Goal: Transaction & Acquisition: Purchase product/service

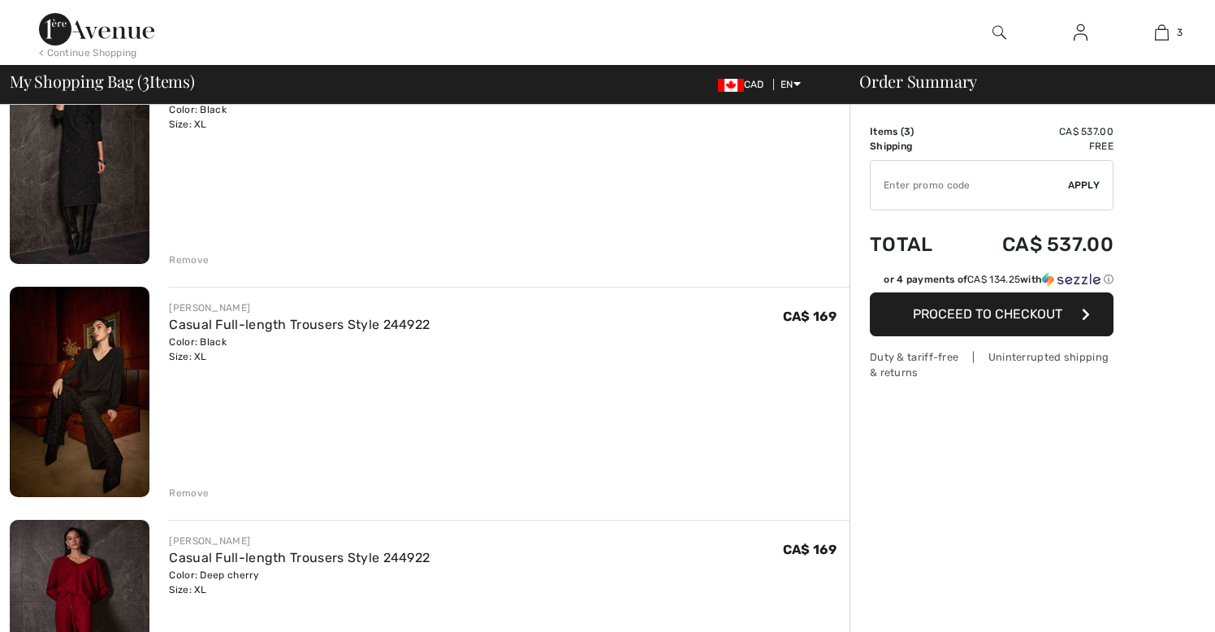
scroll to position [188, 0]
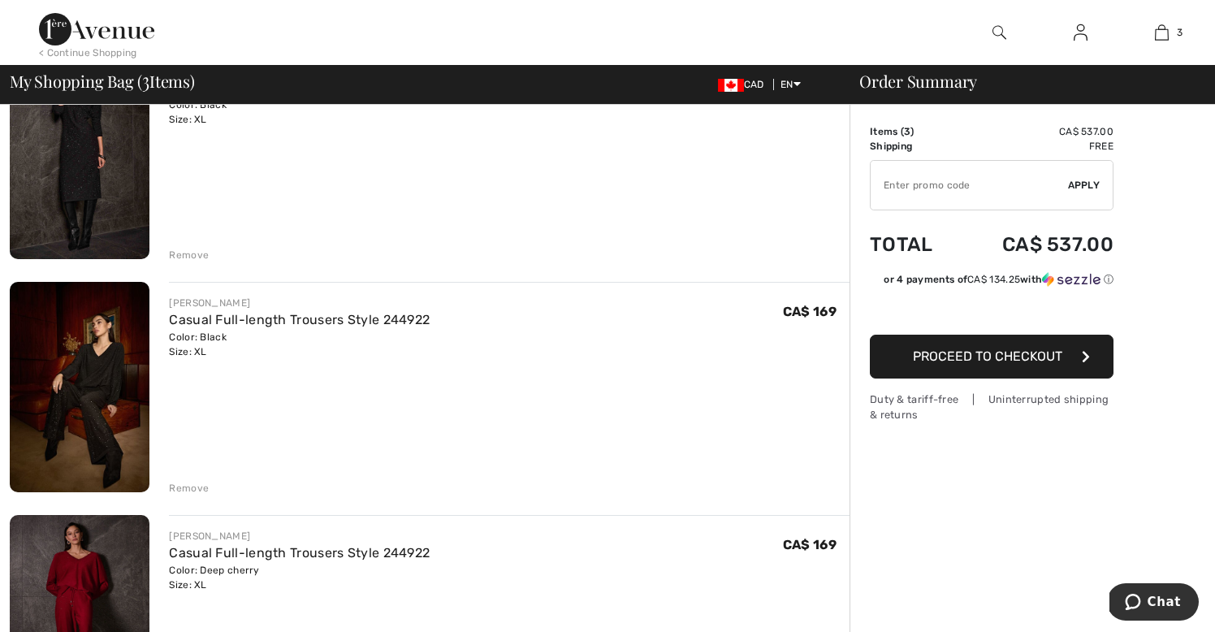
click at [193, 481] on div "Remove" at bounding box center [189, 488] width 40 height 15
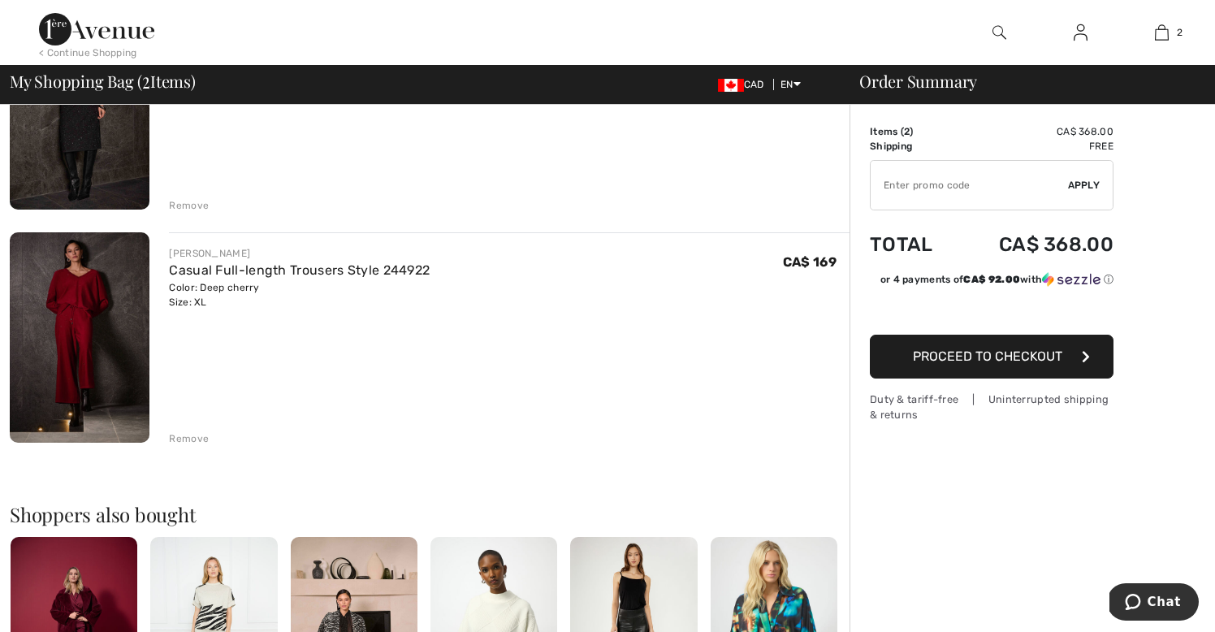
scroll to position [0, 0]
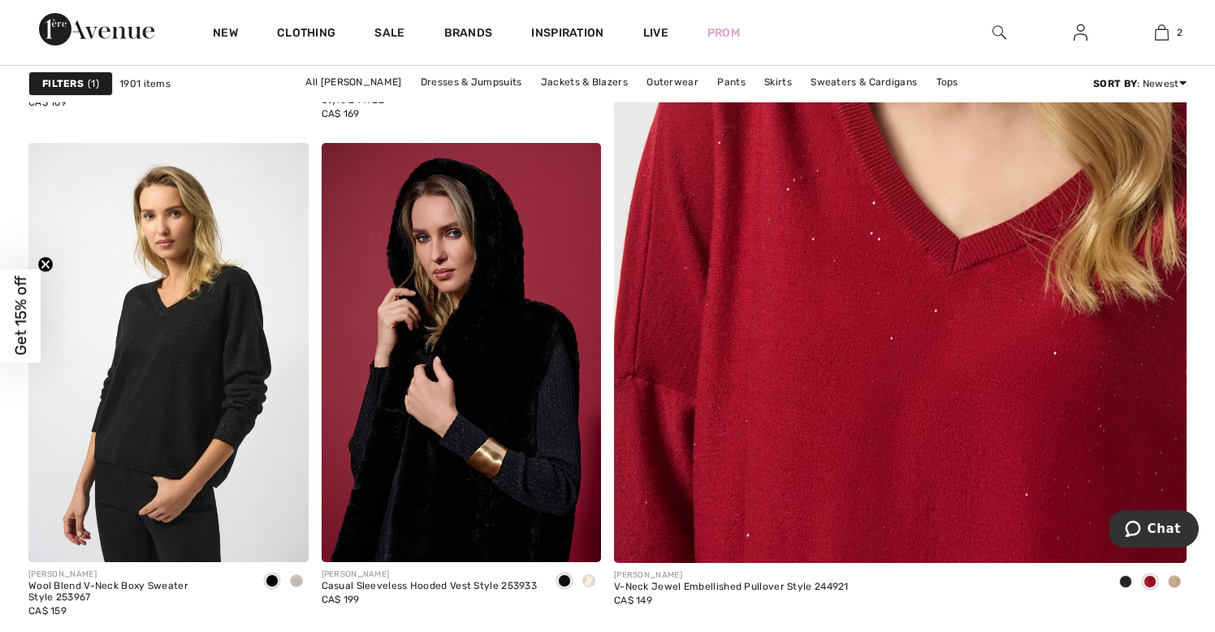
scroll to position [967, 0]
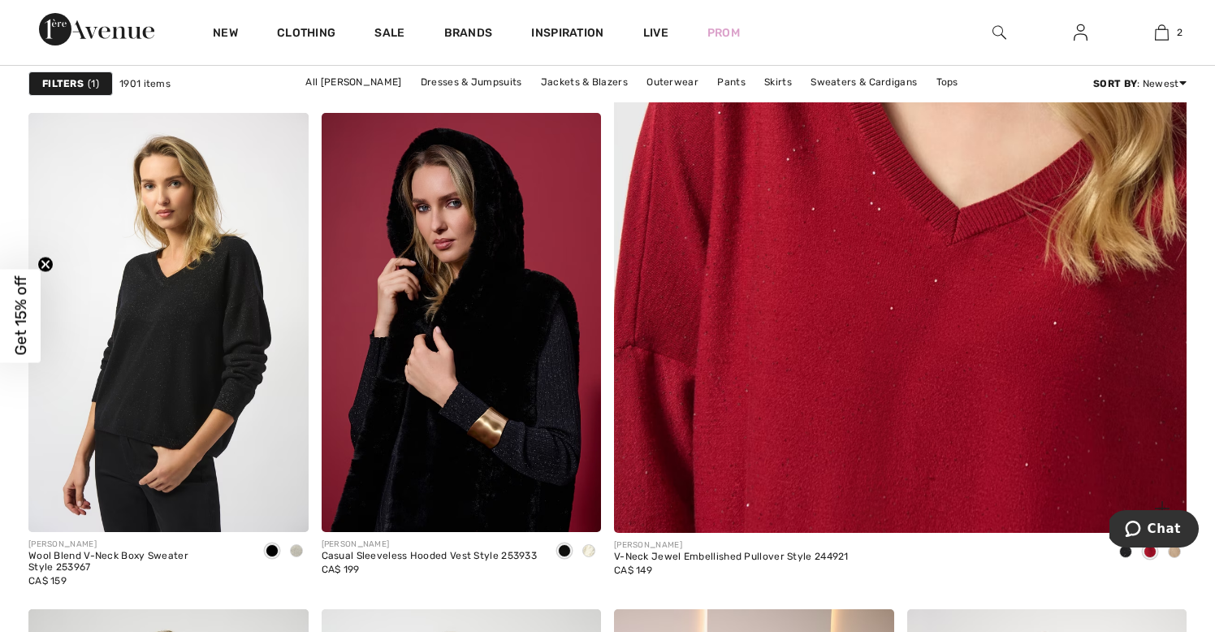
click at [761, 288] on img at bounding box center [900, 131] width 687 height 1031
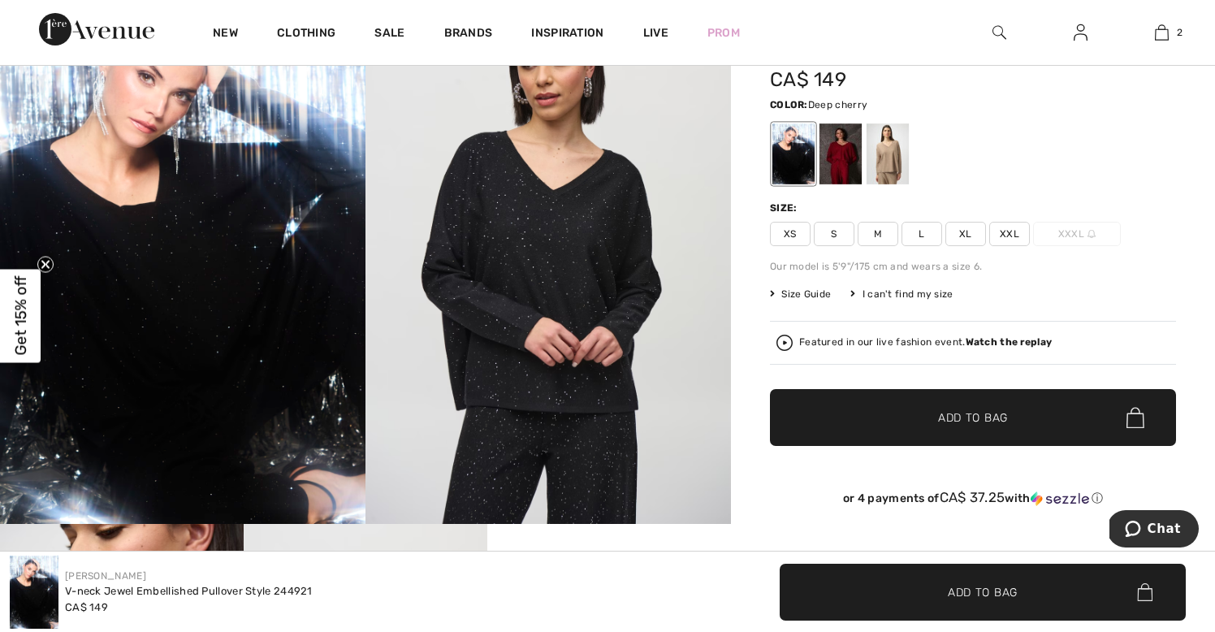
click at [844, 149] on div at bounding box center [841, 153] width 42 height 61
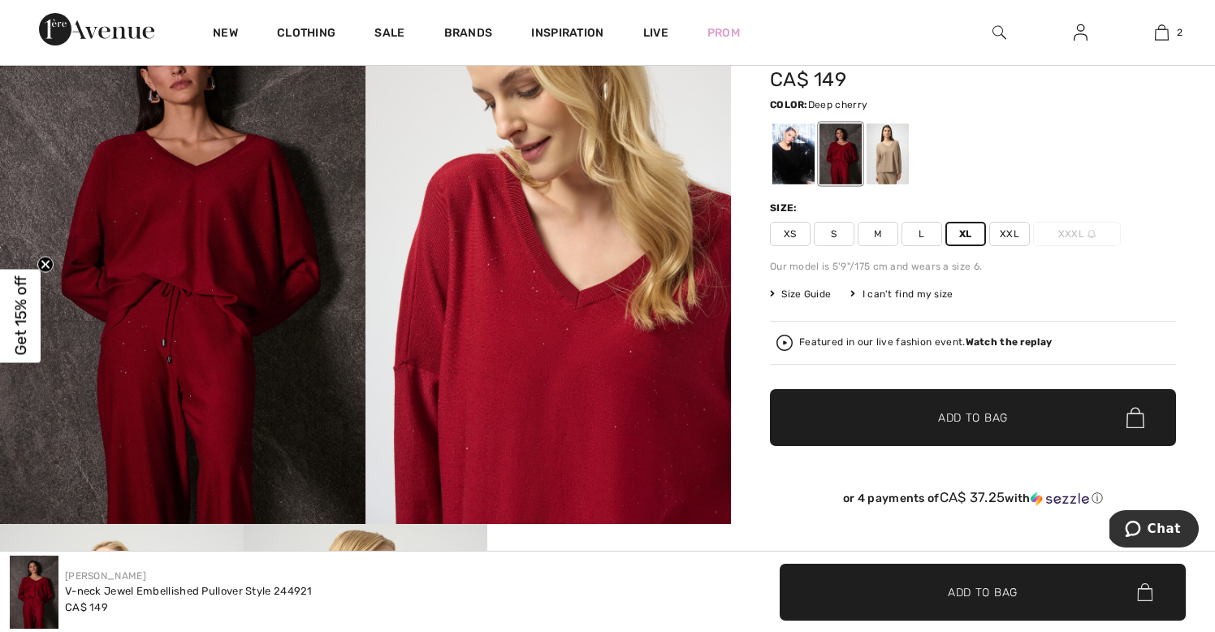
click at [935, 412] on span "✔ Added to Bag" at bounding box center [948, 417] width 99 height 17
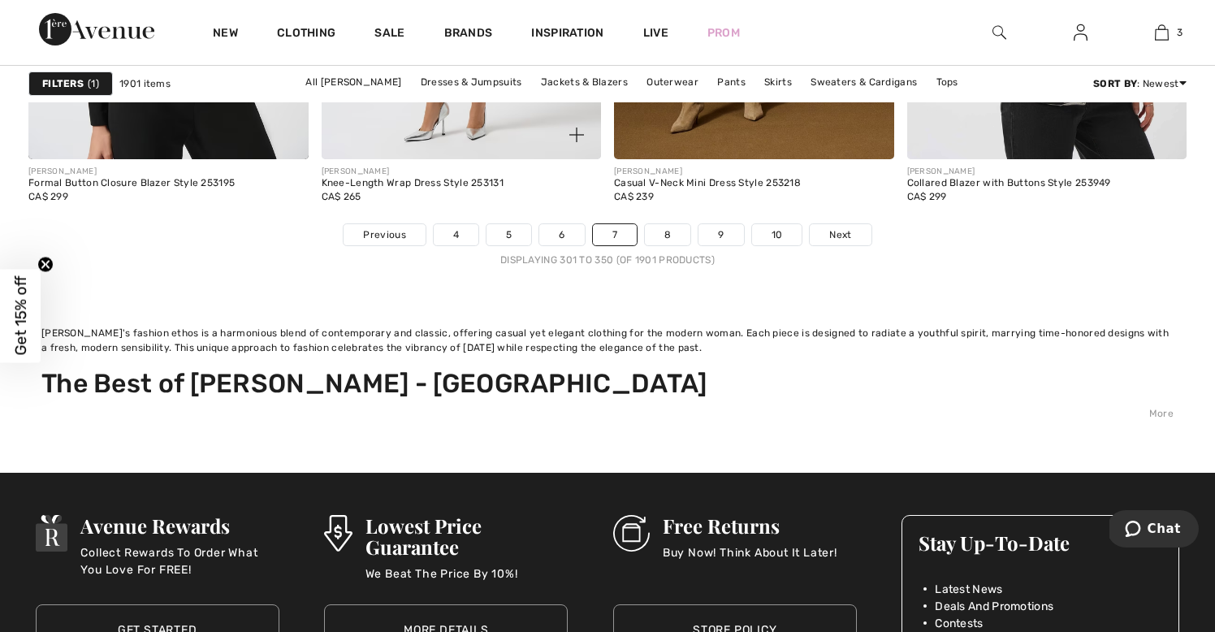
scroll to position [7958, 0]
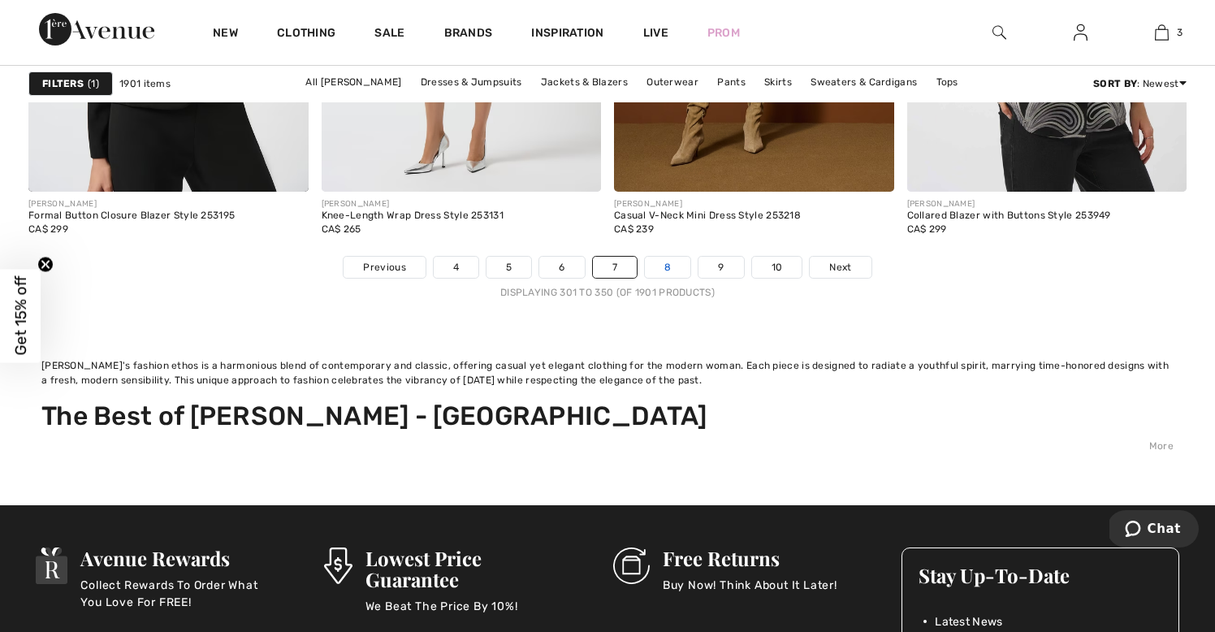
click at [673, 261] on link "8" at bounding box center [667, 267] width 45 height 21
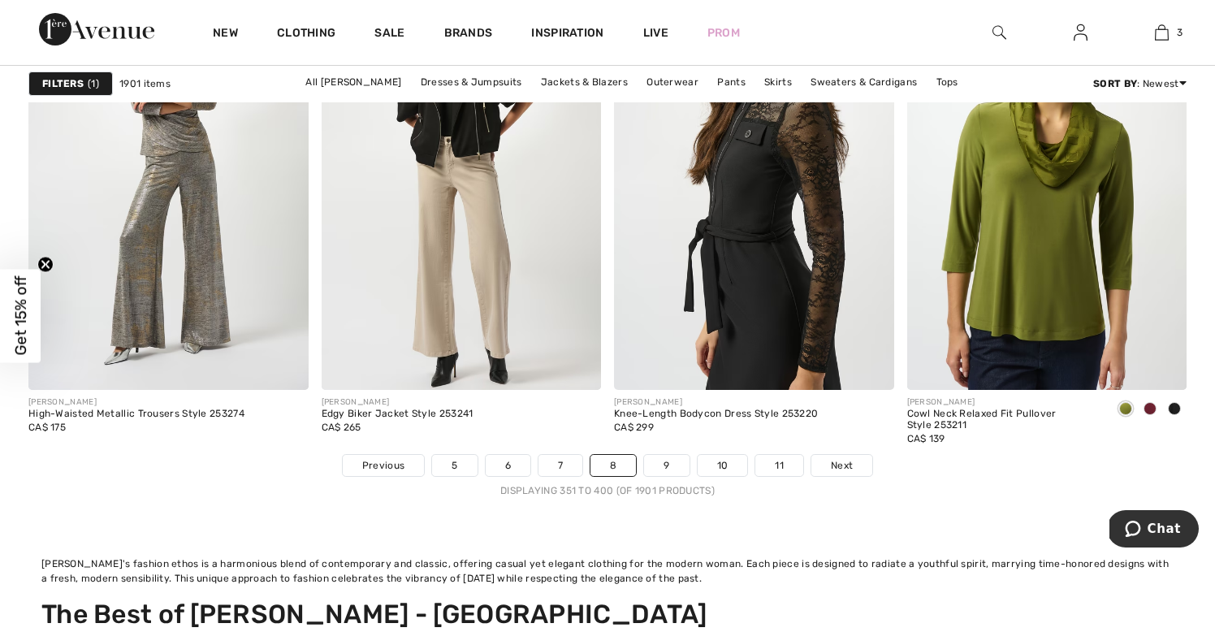
scroll to position [7758, 0]
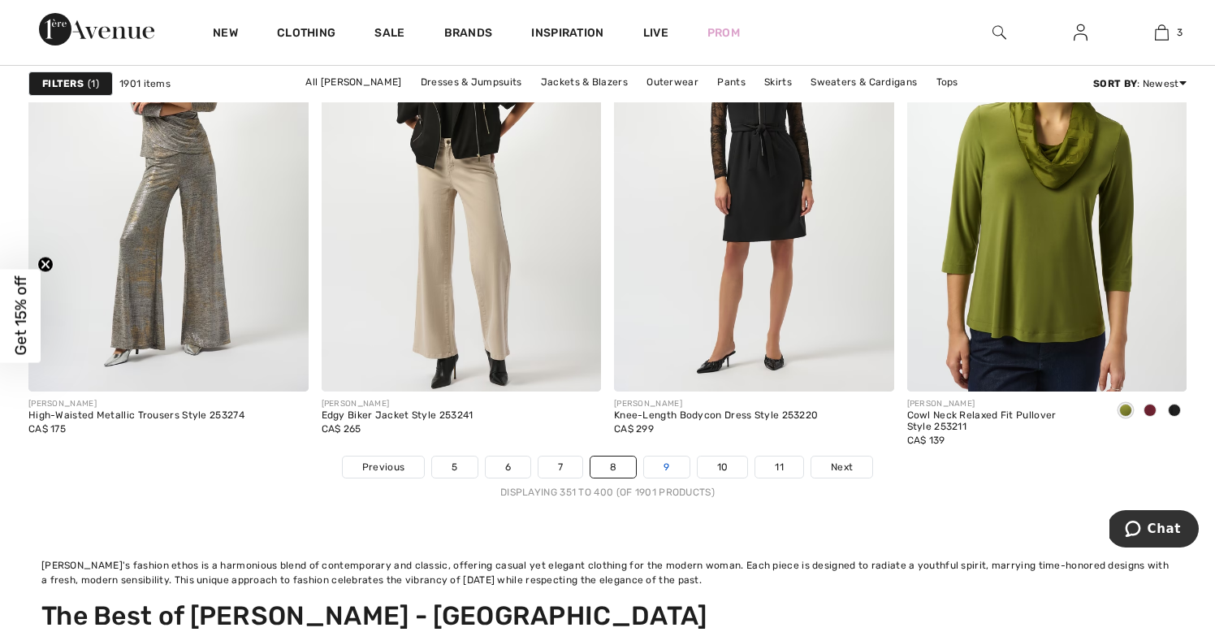
click at [664, 460] on link "9" at bounding box center [666, 467] width 45 height 21
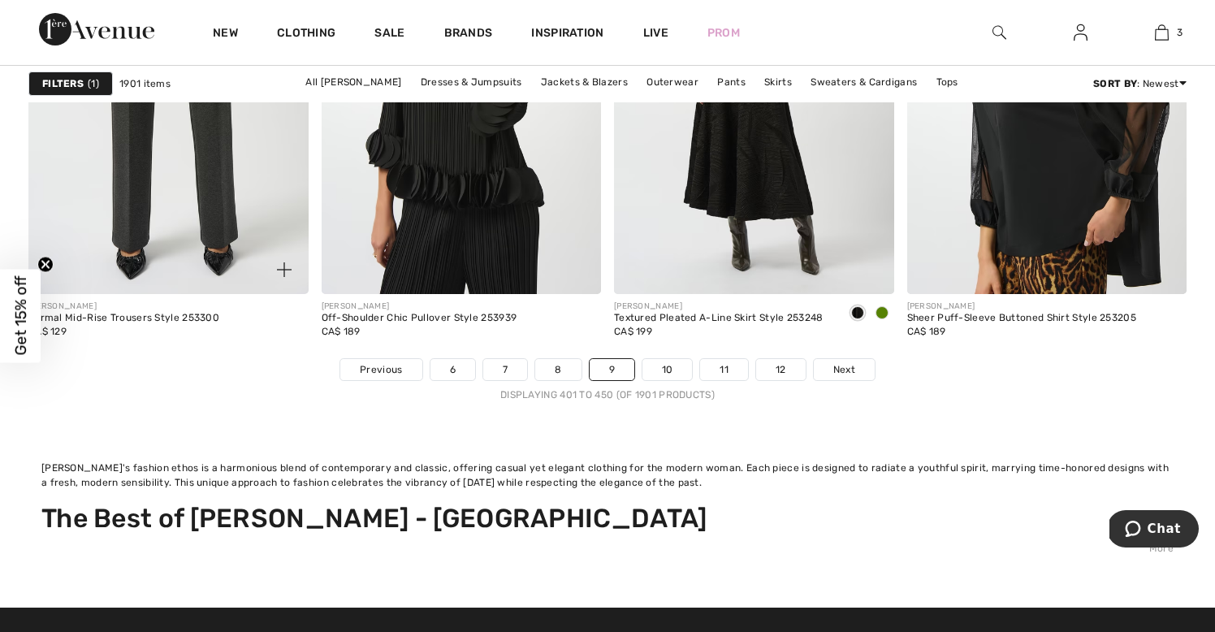
scroll to position [7864, 0]
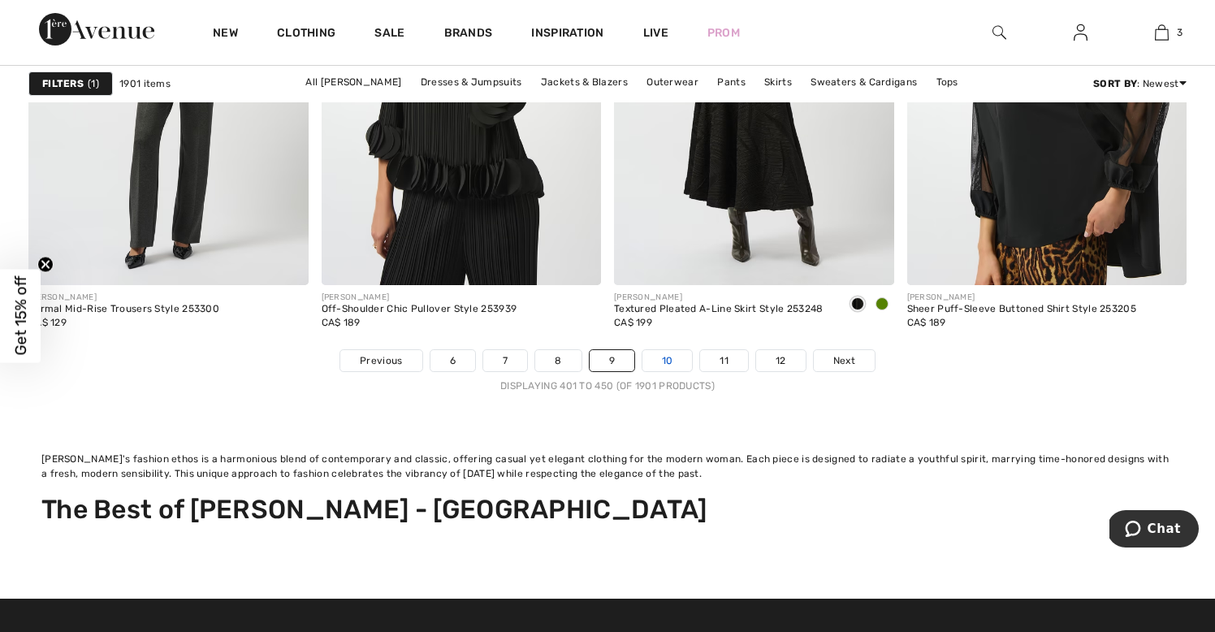
click at [669, 363] on link "10" at bounding box center [668, 360] width 50 height 21
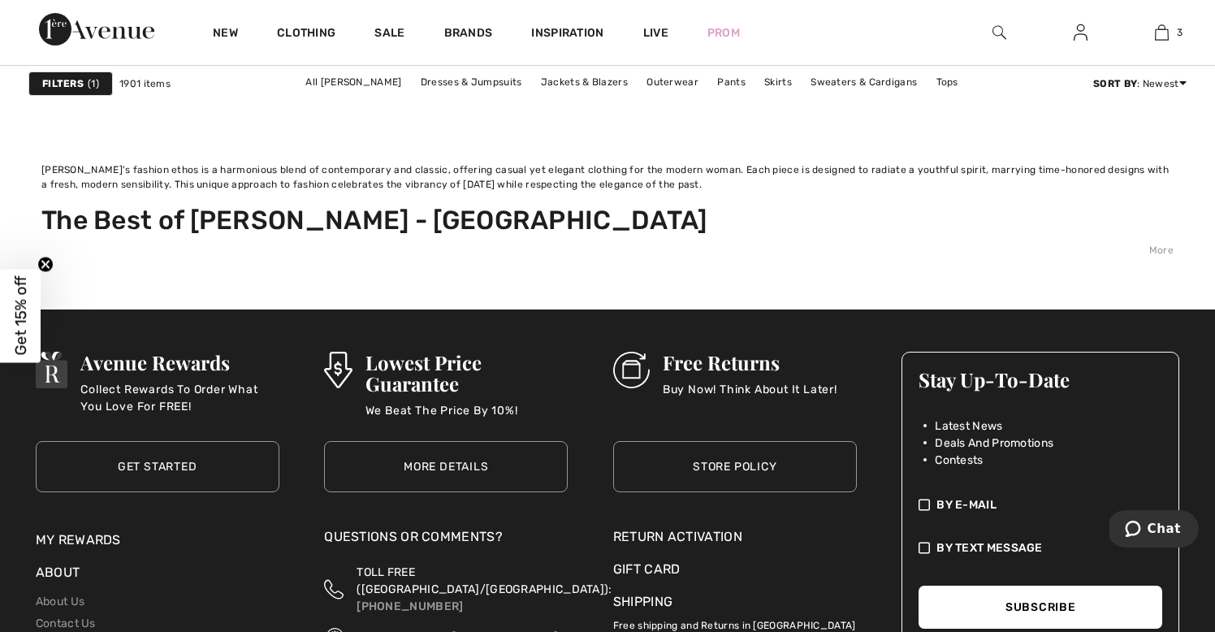
scroll to position [8073, 0]
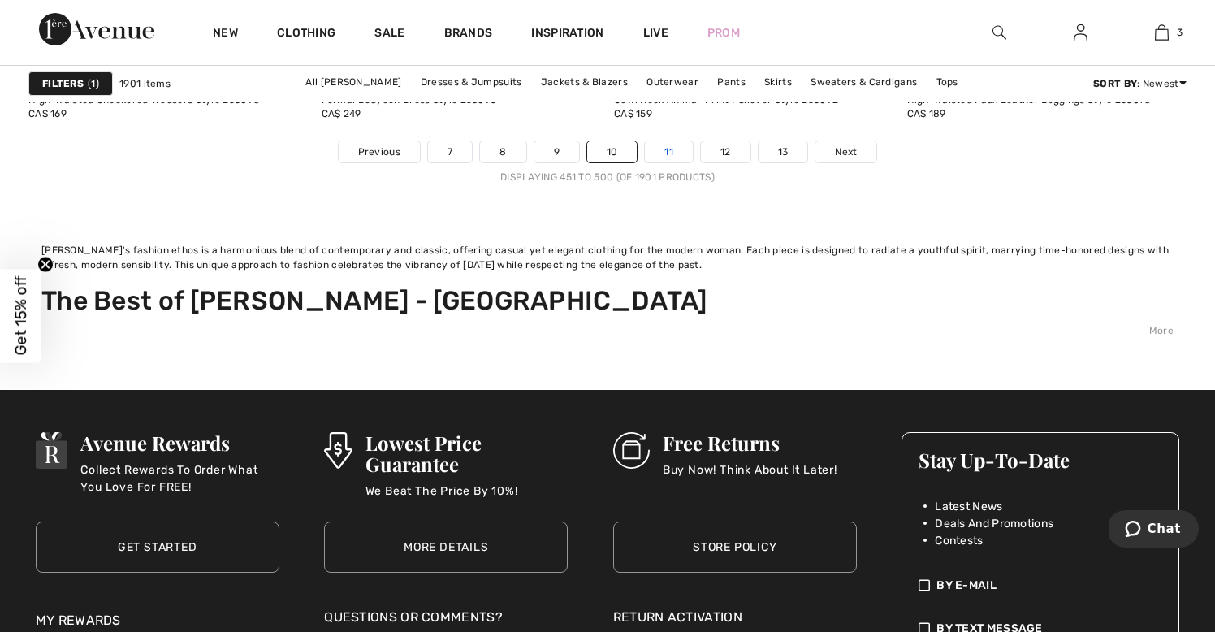
click at [657, 150] on link "11" at bounding box center [669, 151] width 48 height 21
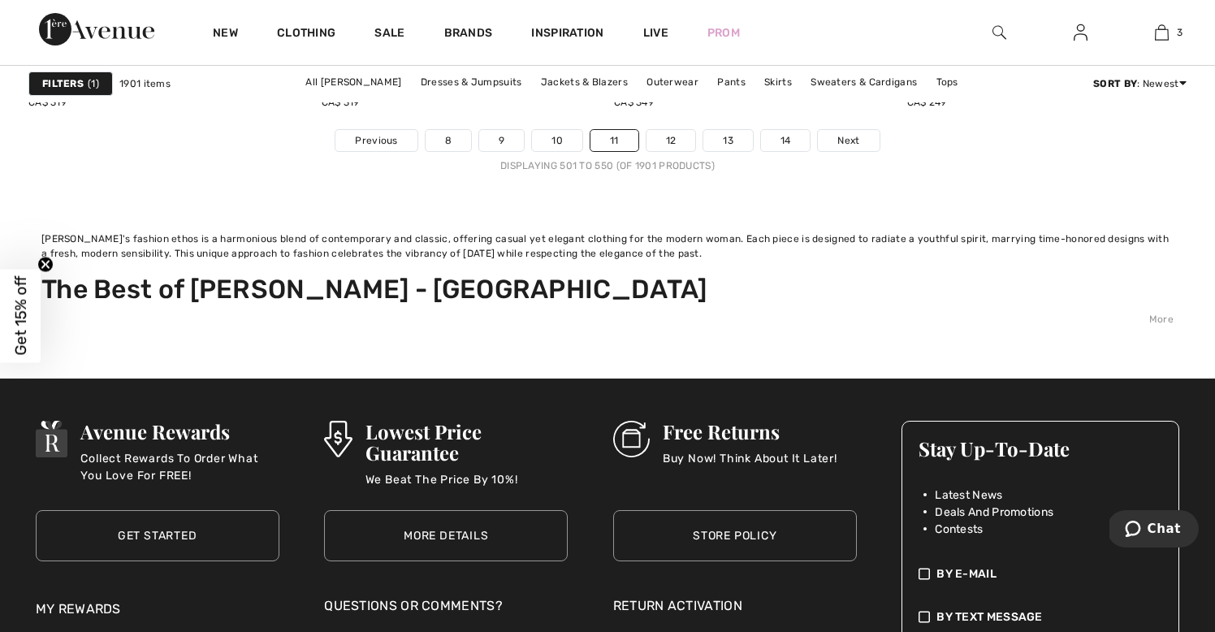
scroll to position [8085, 0]
click at [675, 139] on link "12" at bounding box center [672, 139] width 50 height 21
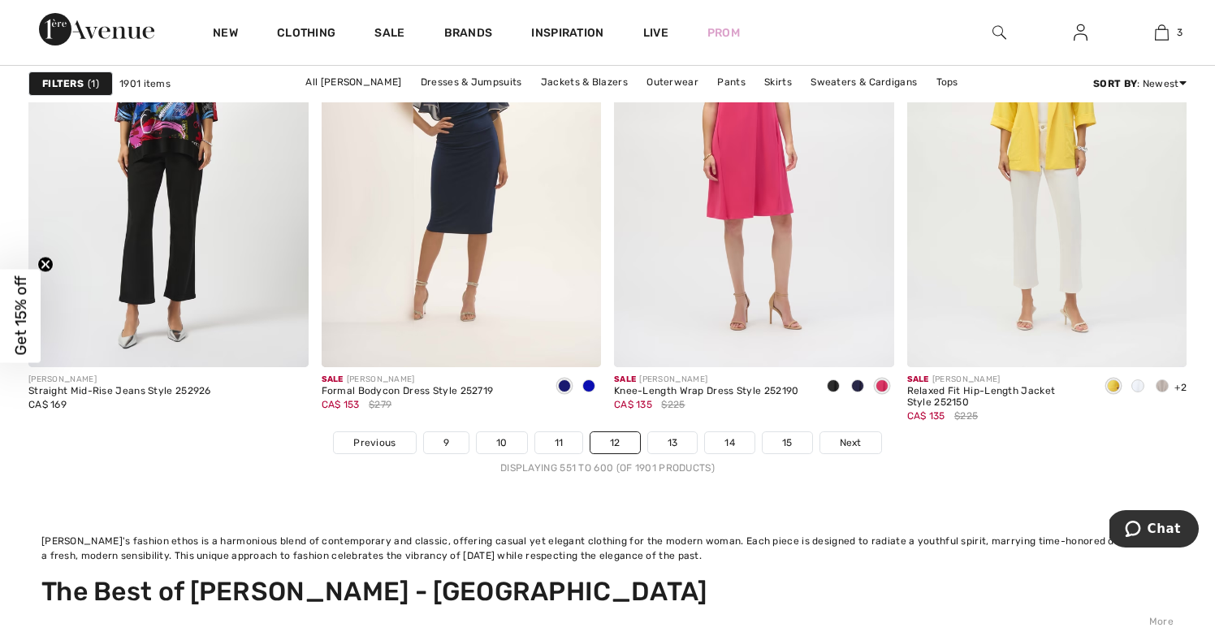
scroll to position [7803, 0]
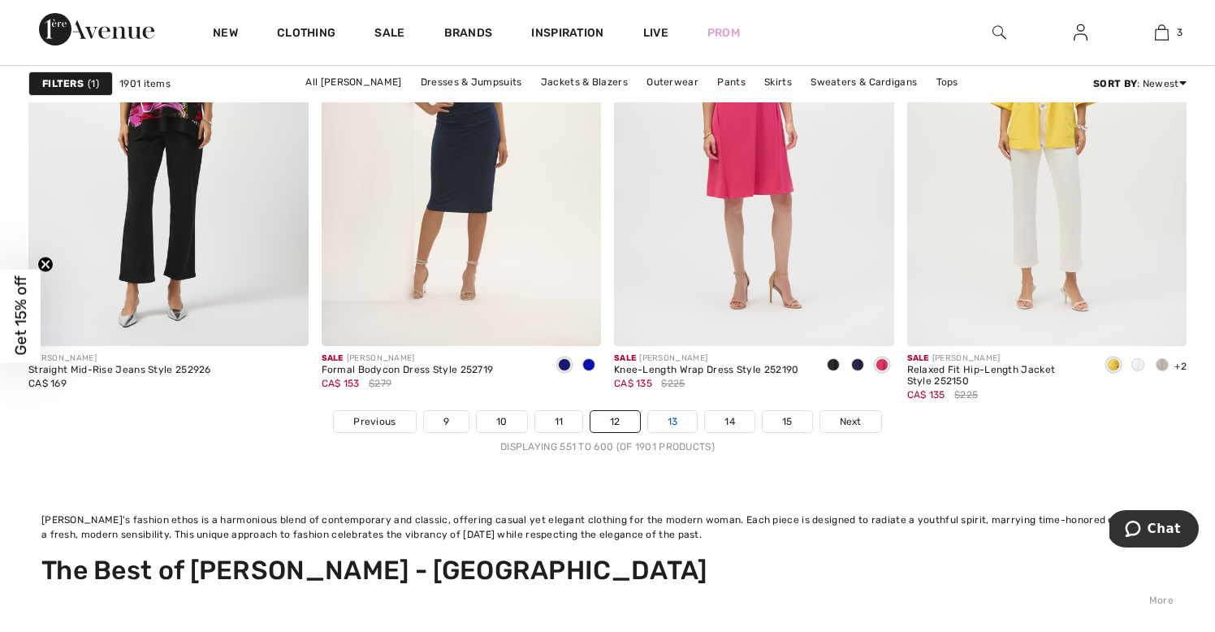
click at [666, 418] on link "13" at bounding box center [673, 421] width 50 height 21
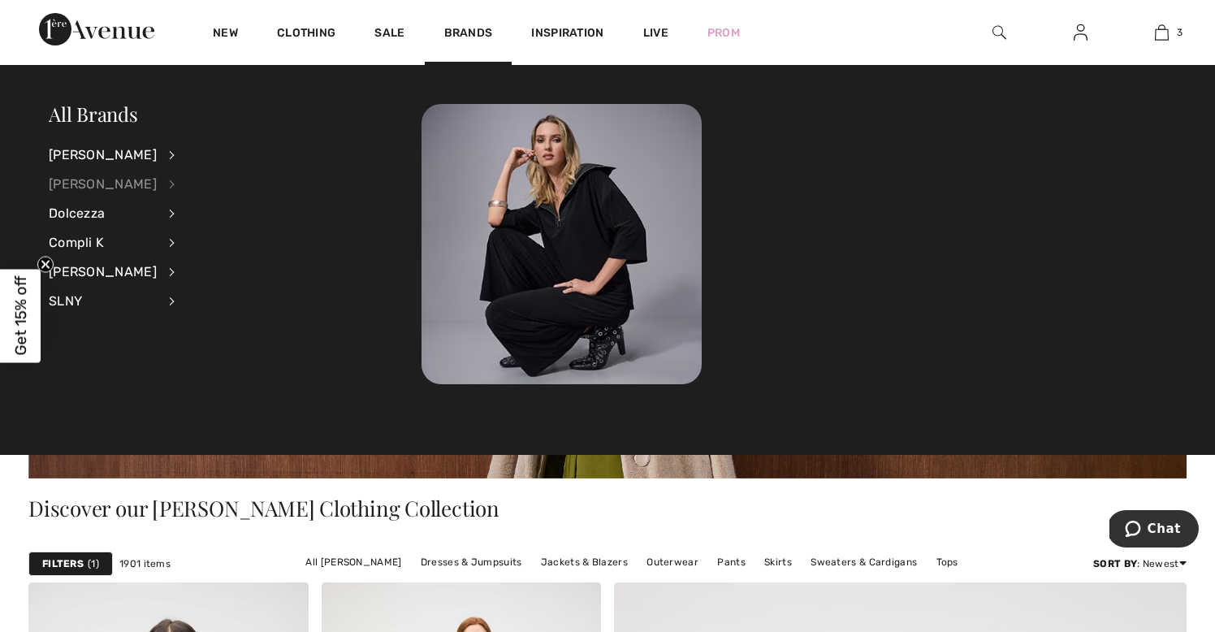
click at [110, 184] on div "[PERSON_NAME]" at bounding box center [103, 184] width 108 height 29
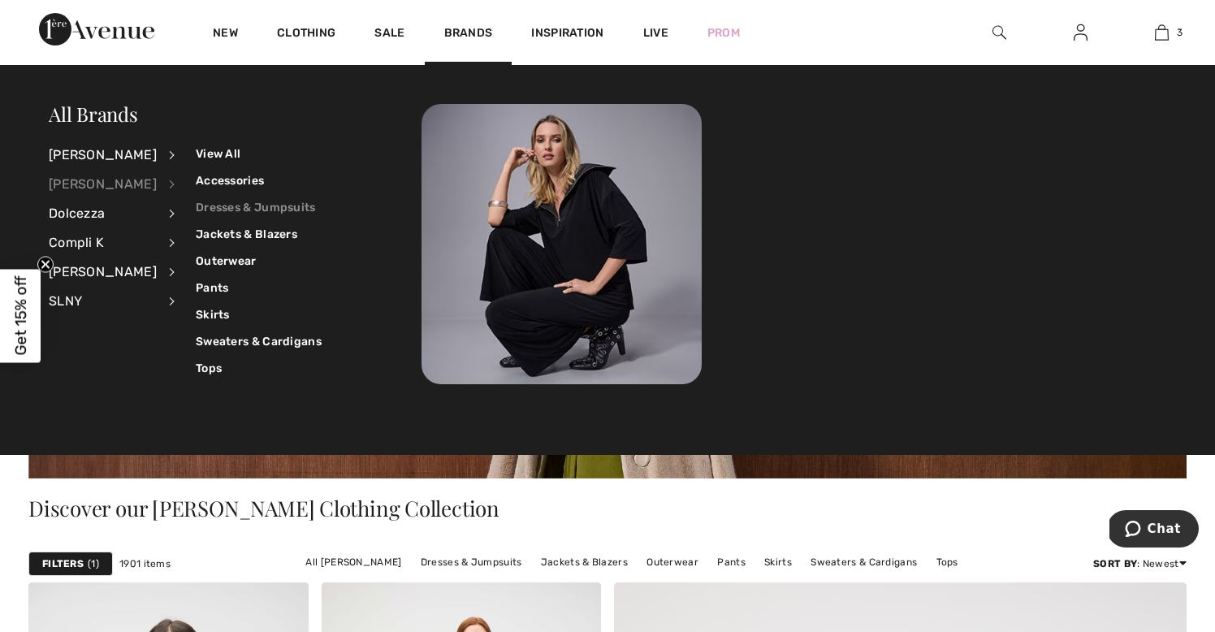
click at [209, 206] on link "Dresses & Jumpsuits" at bounding box center [259, 207] width 126 height 27
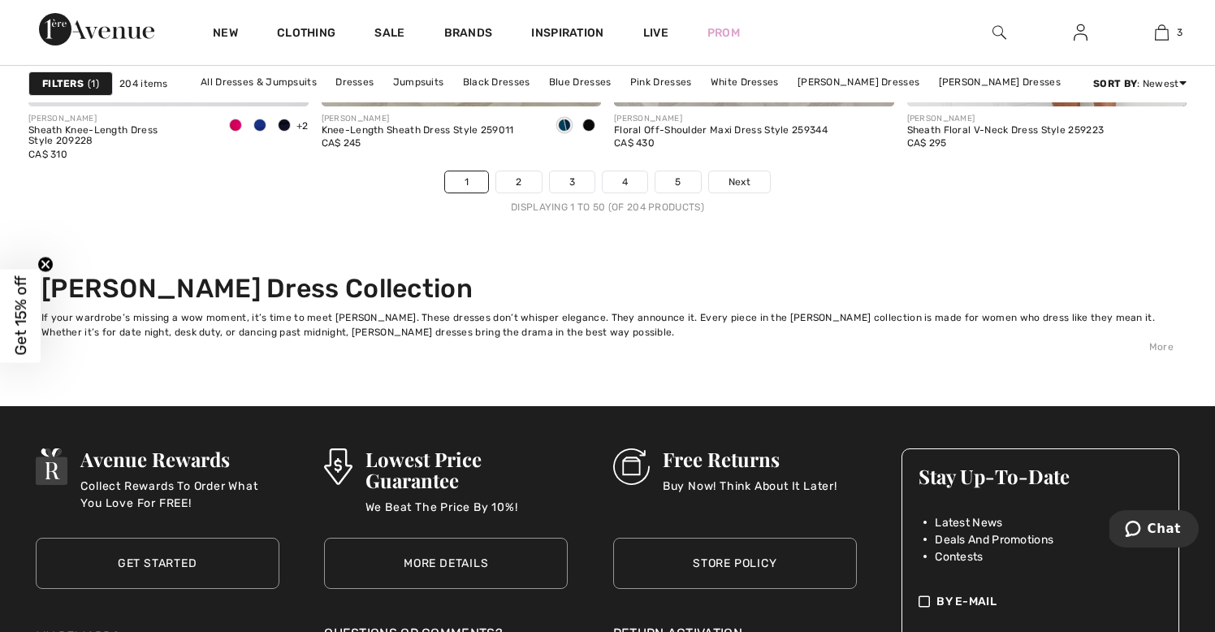
scroll to position [7641, 0]
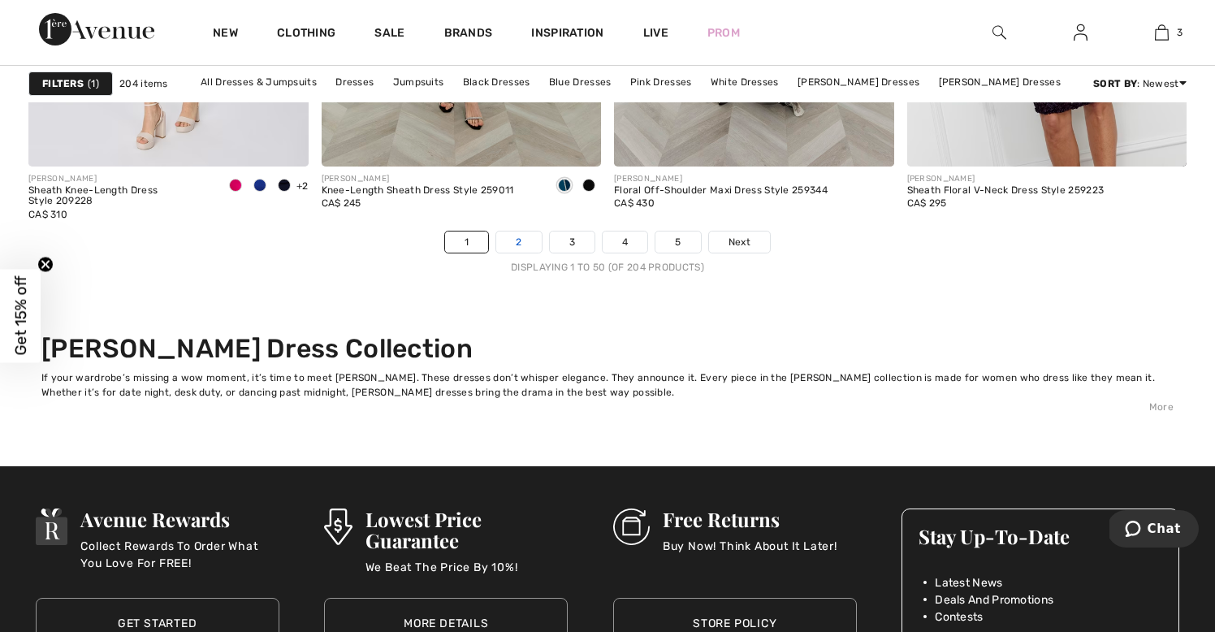
click at [521, 241] on link "2" at bounding box center [518, 242] width 45 height 21
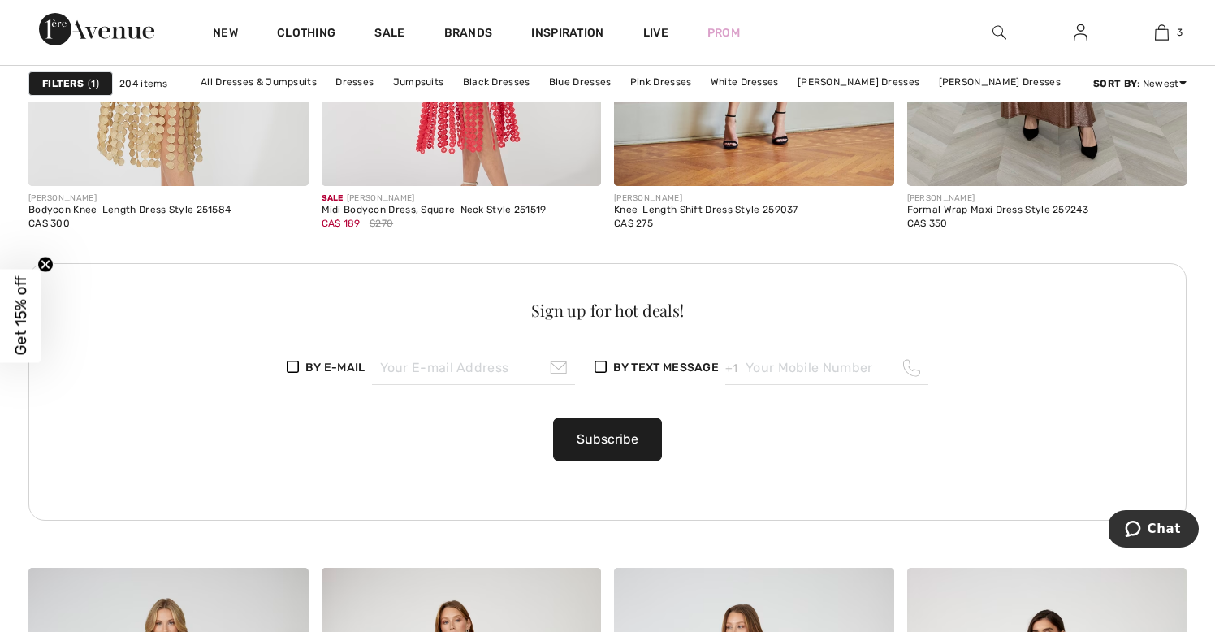
scroll to position [1962, 0]
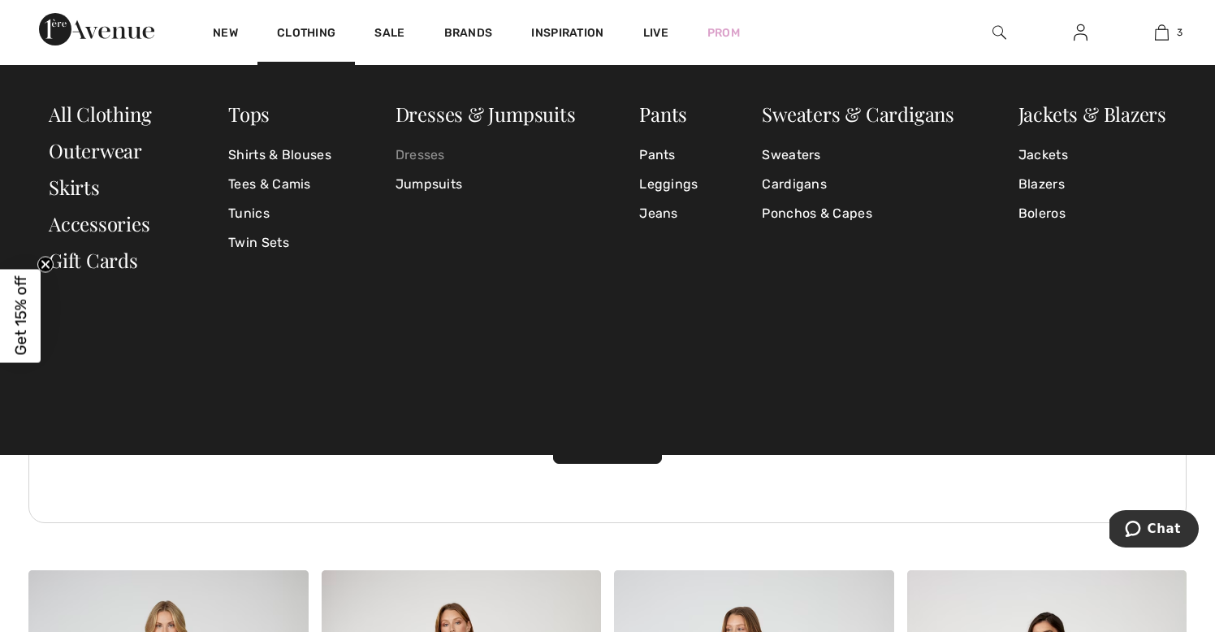
click at [429, 154] on link "Dresses" at bounding box center [486, 155] width 180 height 29
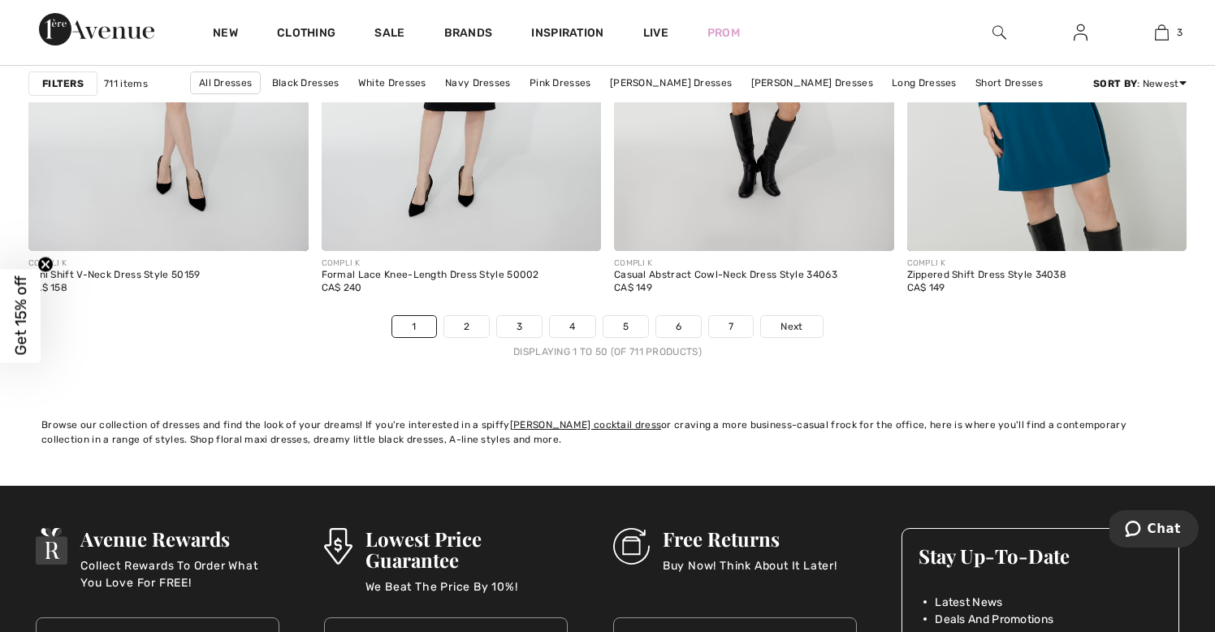
scroll to position [7274, 0]
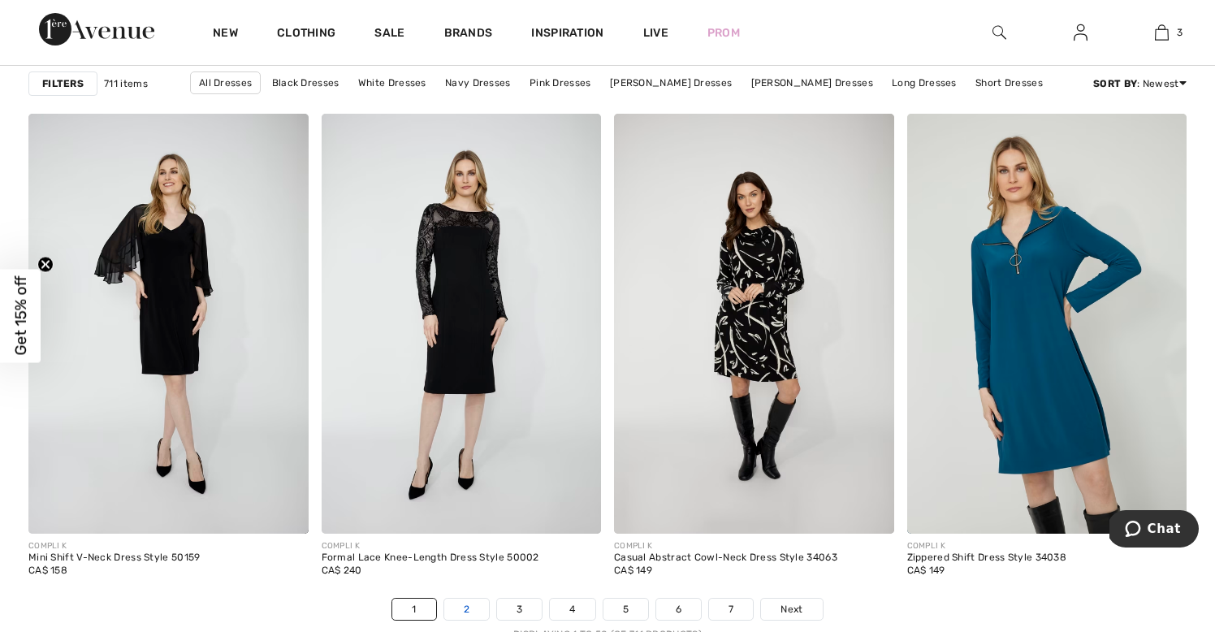
click at [464, 608] on link "2" at bounding box center [466, 609] width 45 height 21
